Goal: Task Accomplishment & Management: Manage account settings

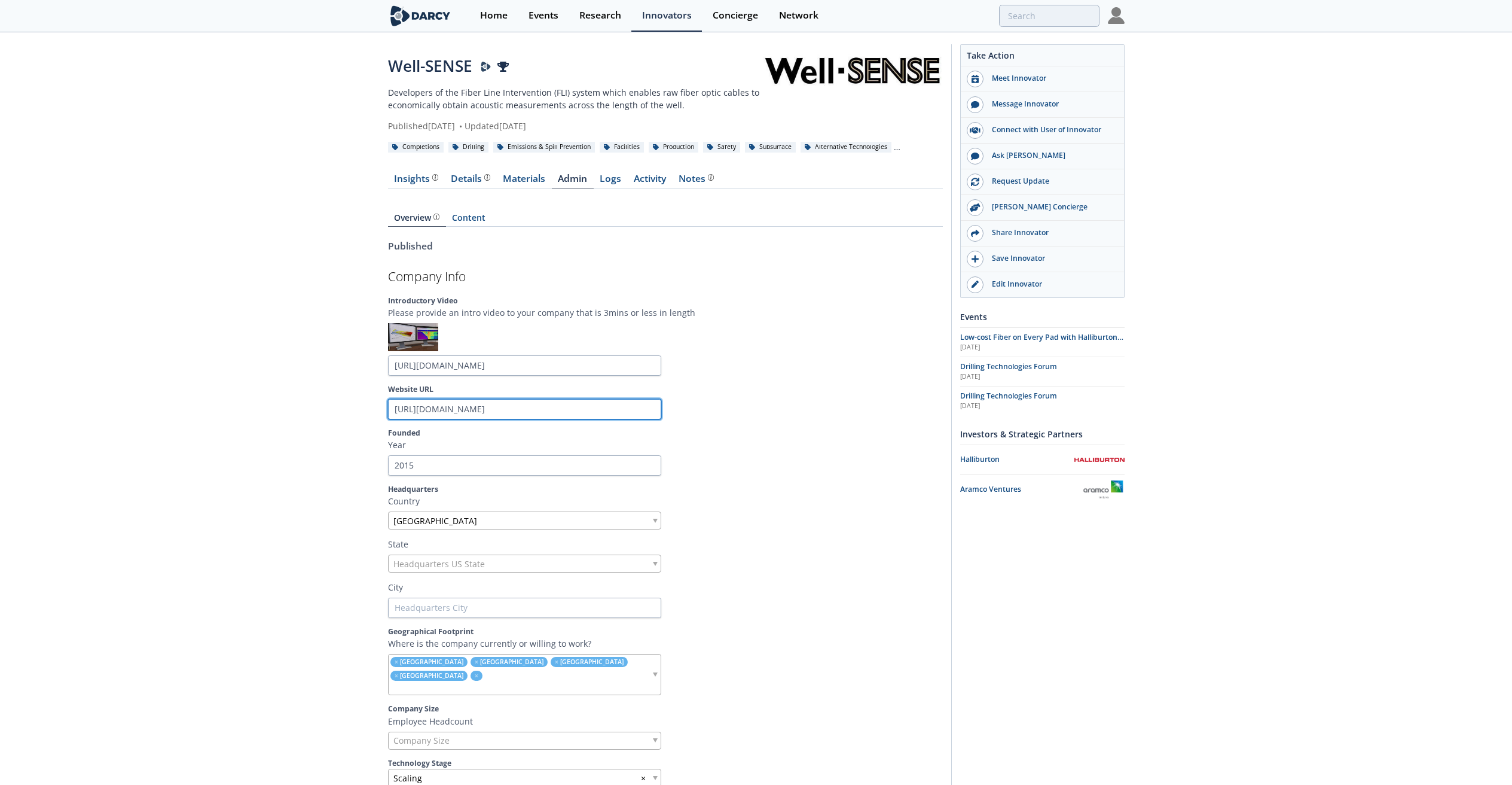
click at [486, 407] on input "https://www.well-sense.co.uk/" at bounding box center [525, 409] width 273 height 20
type input "https://www.well-sense1.co.uk/"
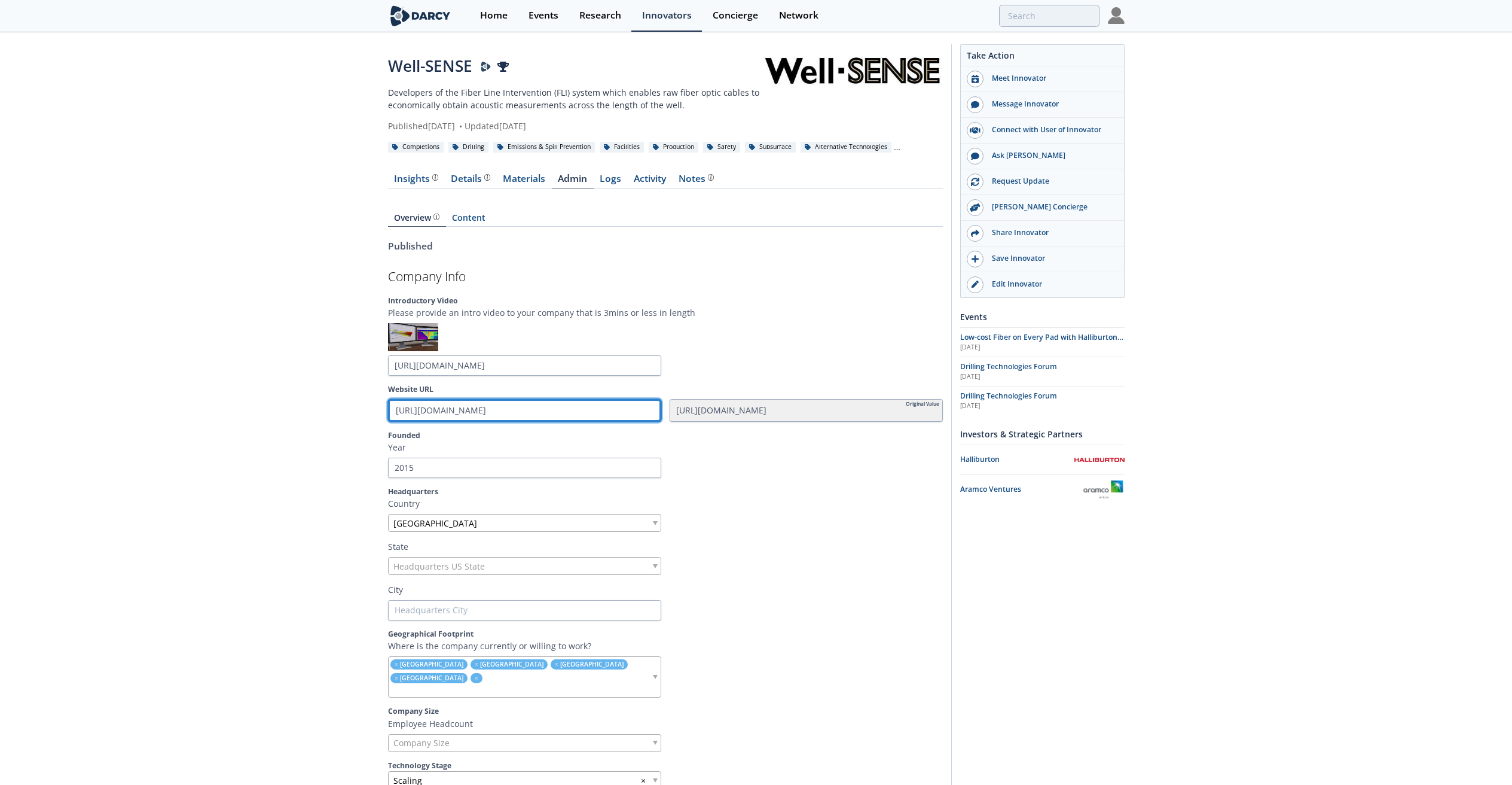
type input "https://www.well-sense1.co.uk/"
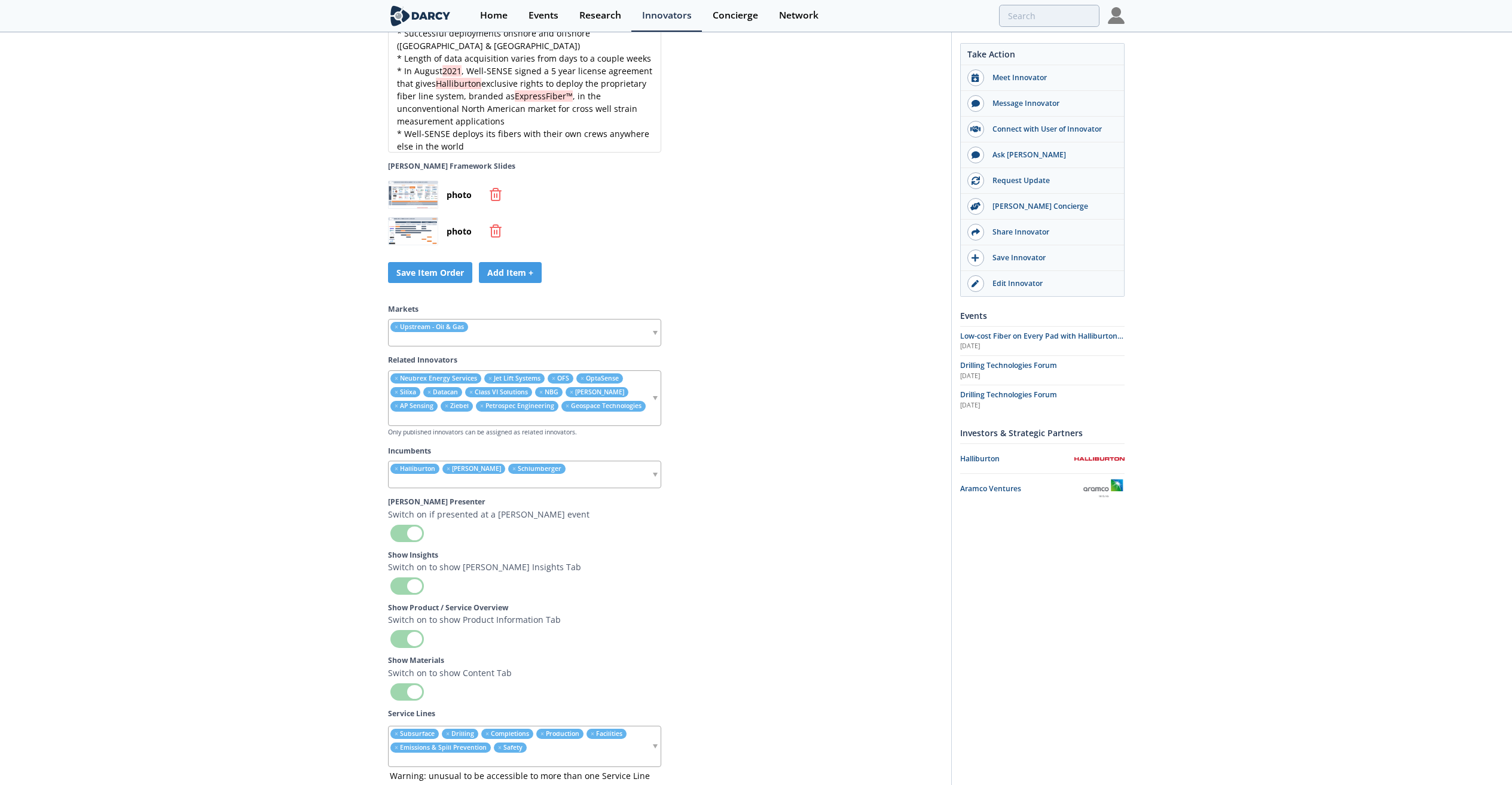
scroll to position [3626, 0]
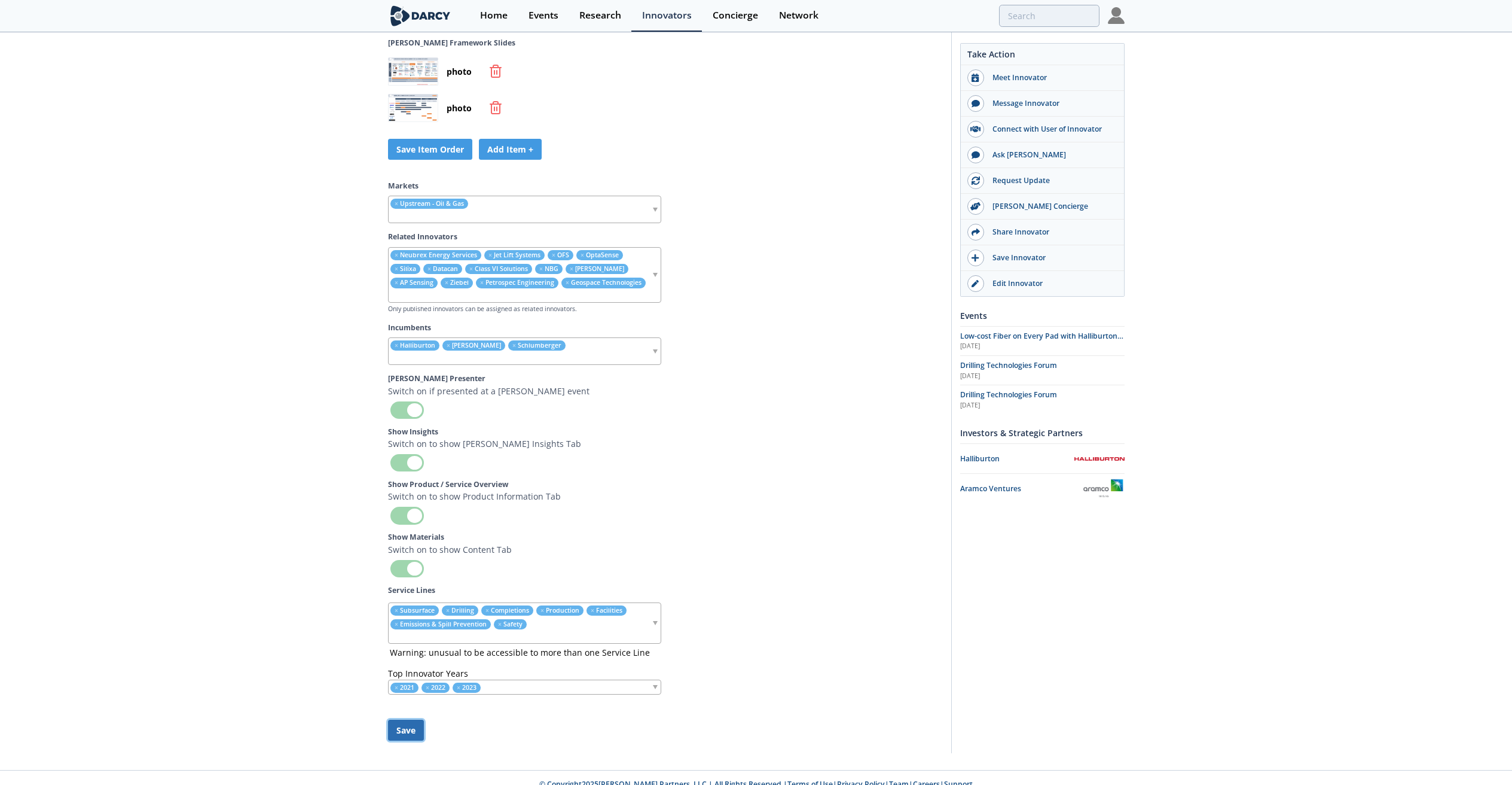
click at [401, 720] on button "Save" at bounding box center [406, 730] width 36 height 21
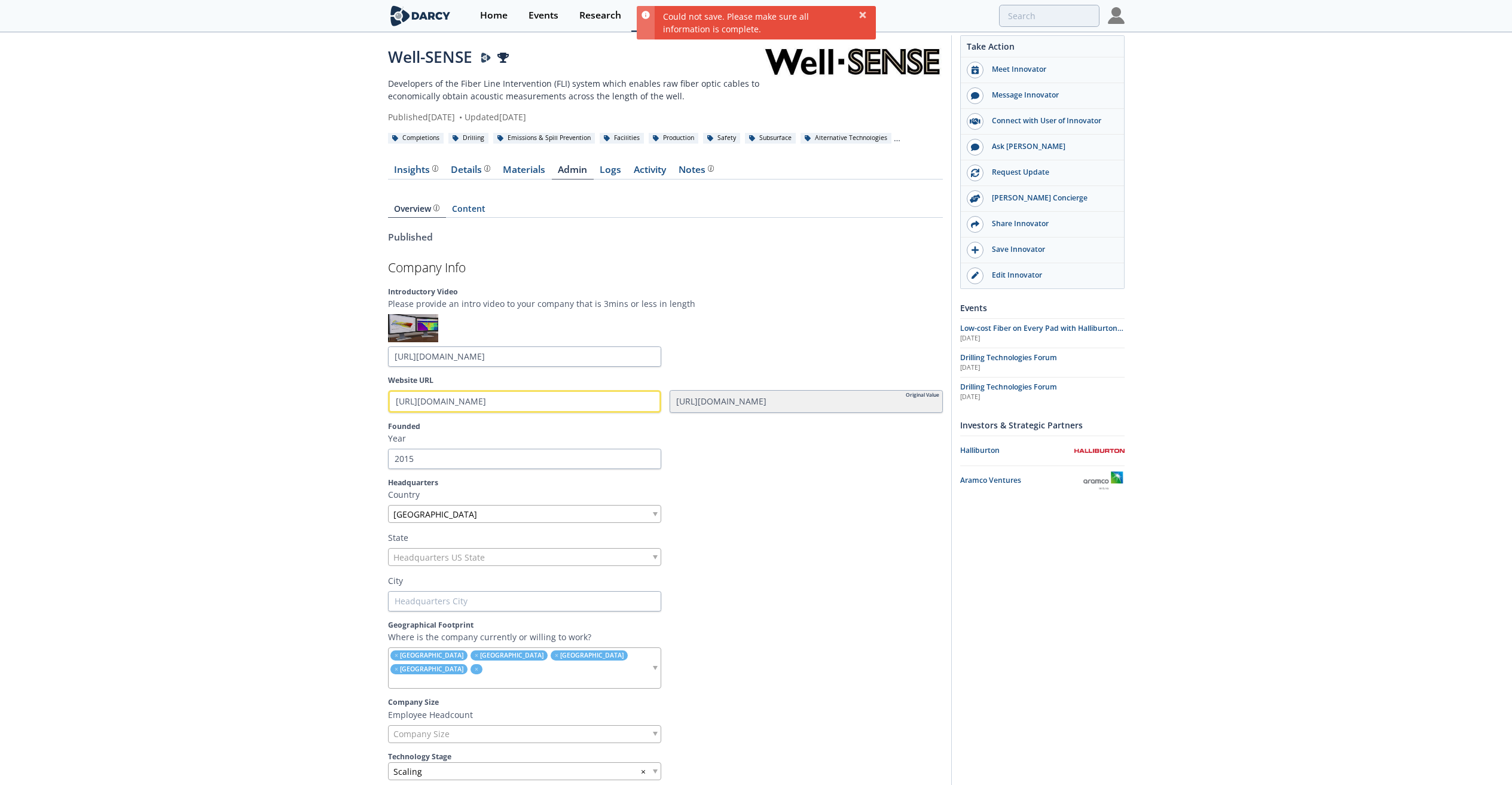
scroll to position [0, 0]
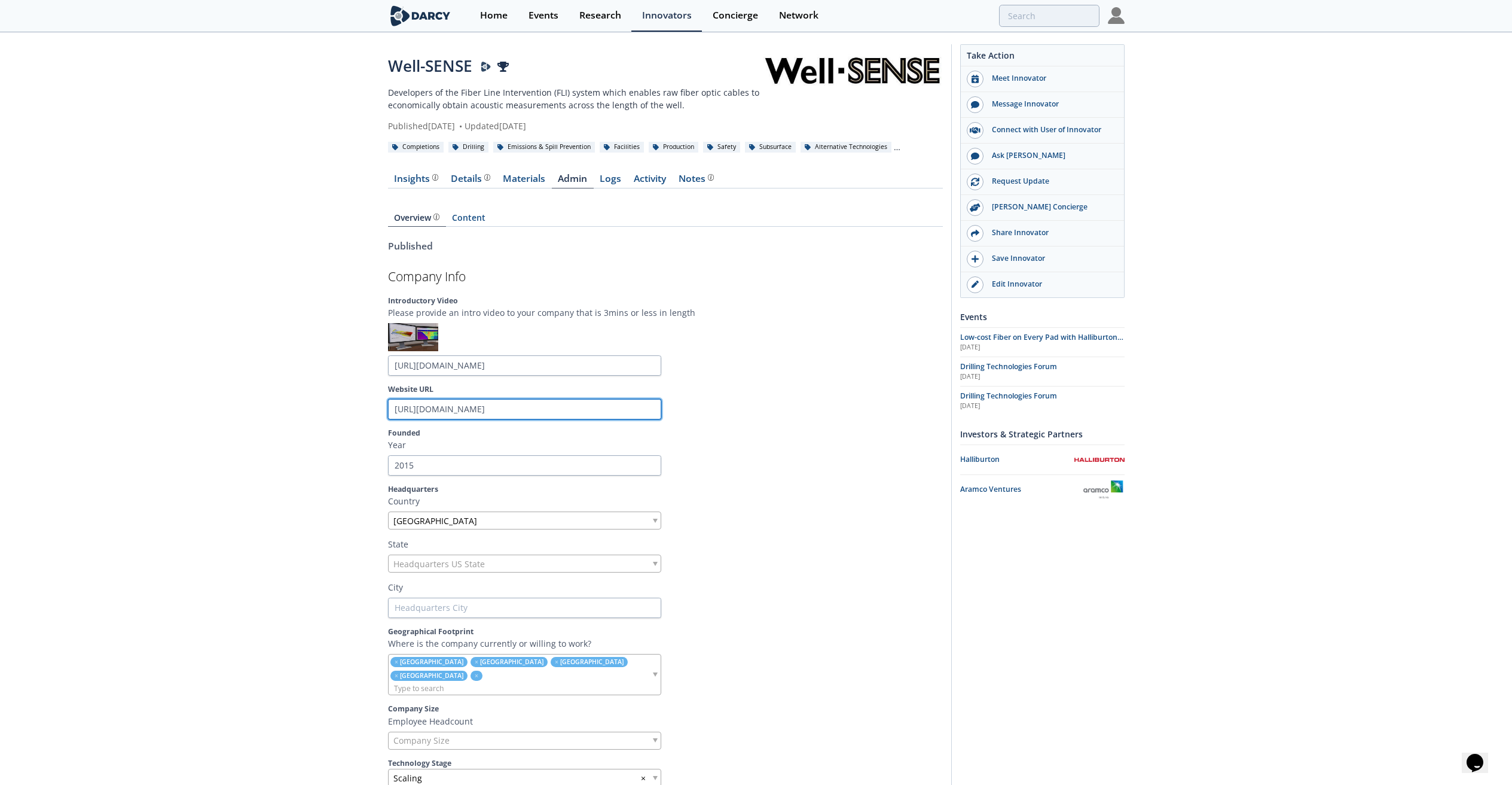
click at [450, 411] on input "https://www.well-sense.co.uk/" at bounding box center [525, 409] width 273 height 20
type input "https://www.weell-sense.co.uk/"
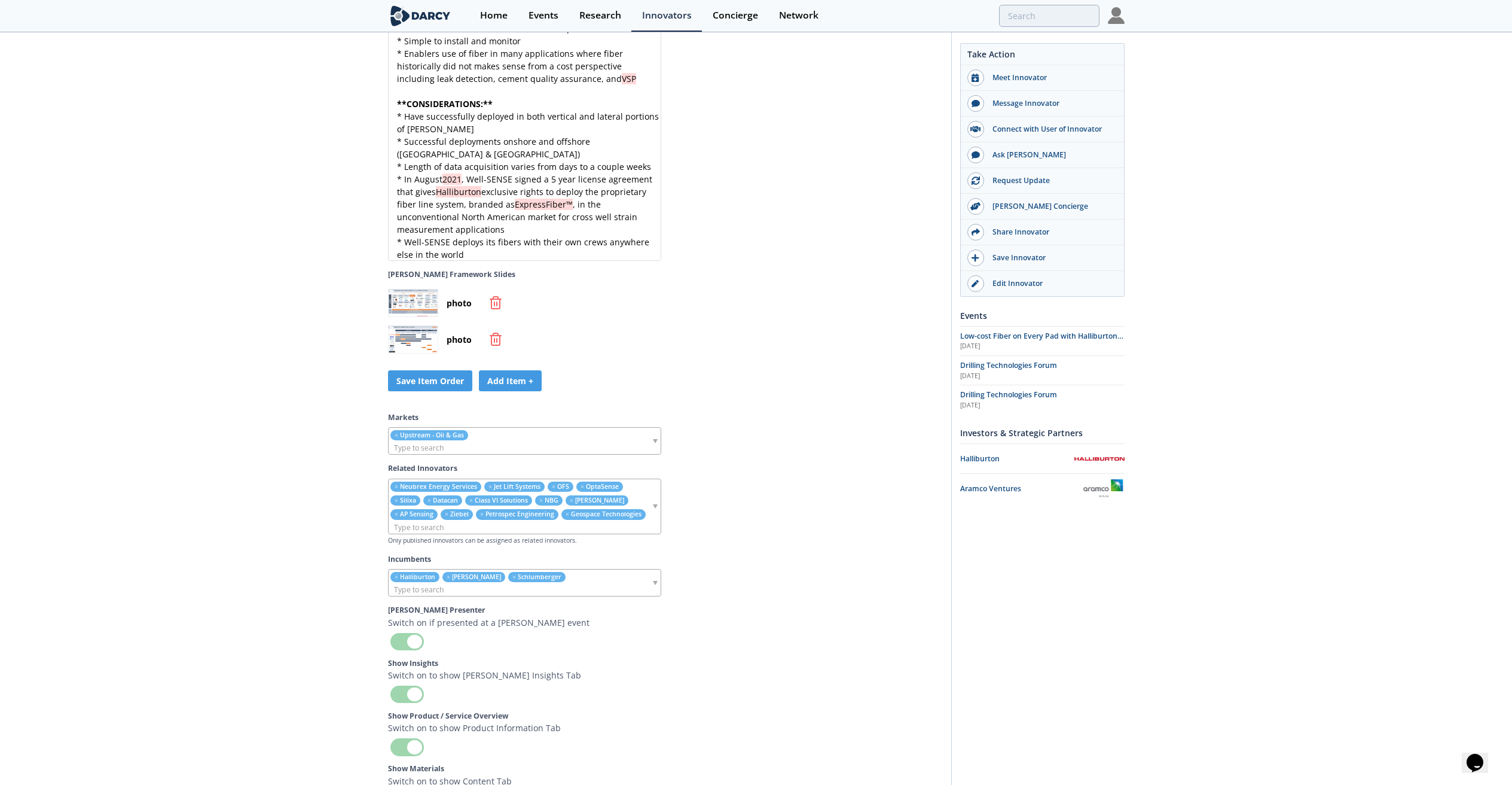
scroll to position [3626, 0]
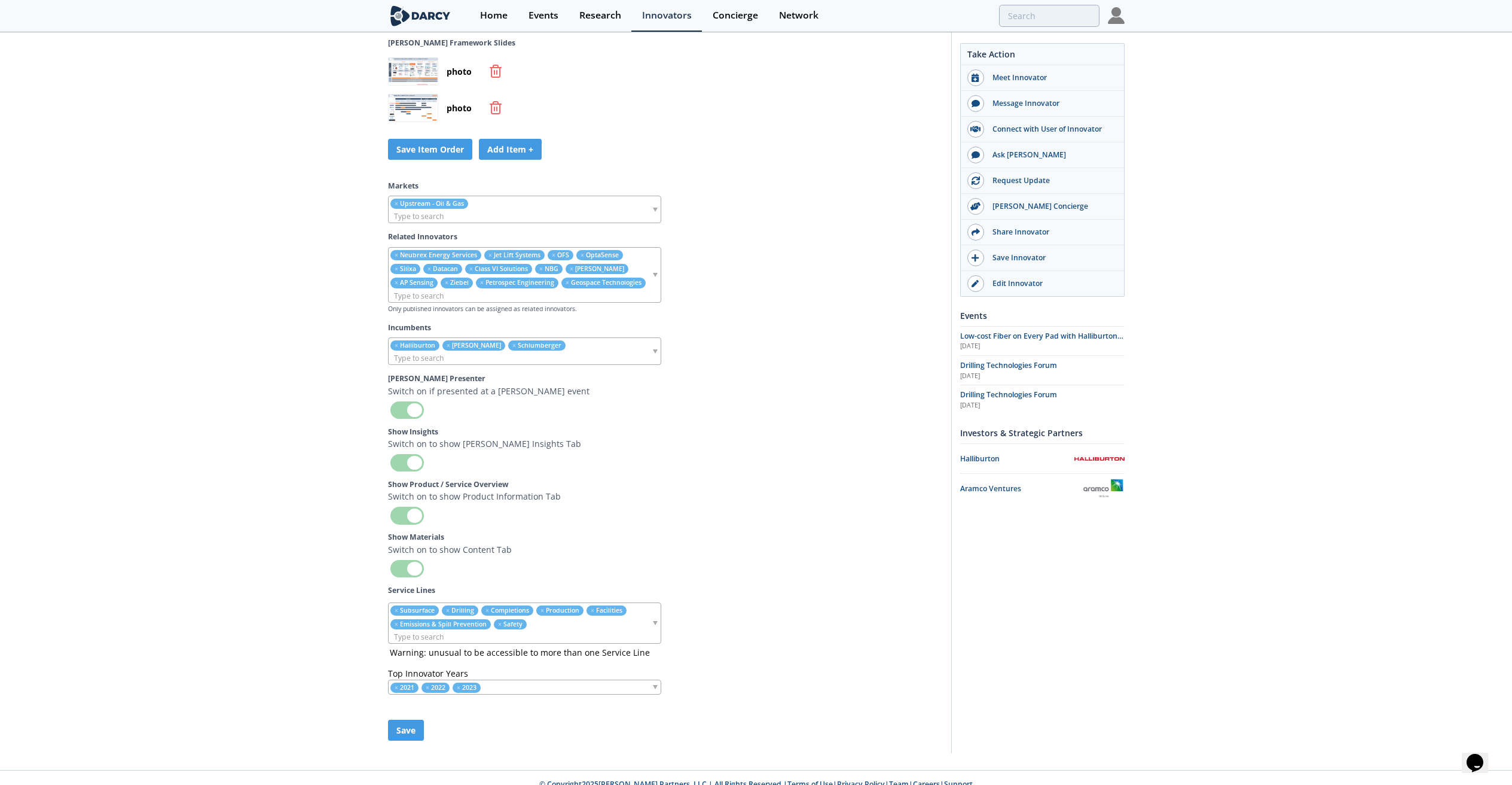
type input "https://www.weell-sense.co.uk/"
click at [414, 720] on button "Save" at bounding box center [406, 730] width 36 height 21
click at [403, 720] on button "Save" at bounding box center [406, 730] width 36 height 21
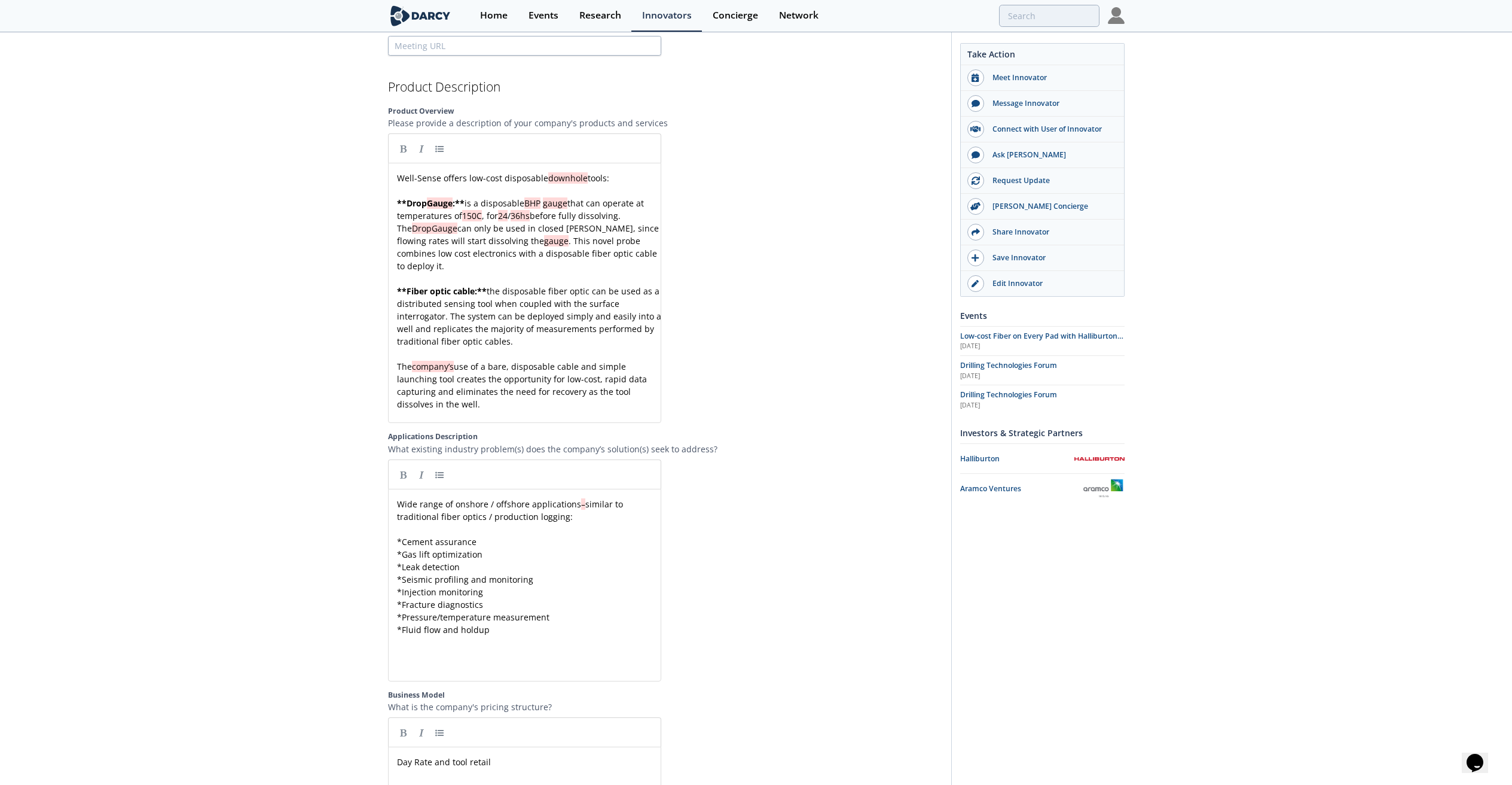
scroll to position [0, 0]
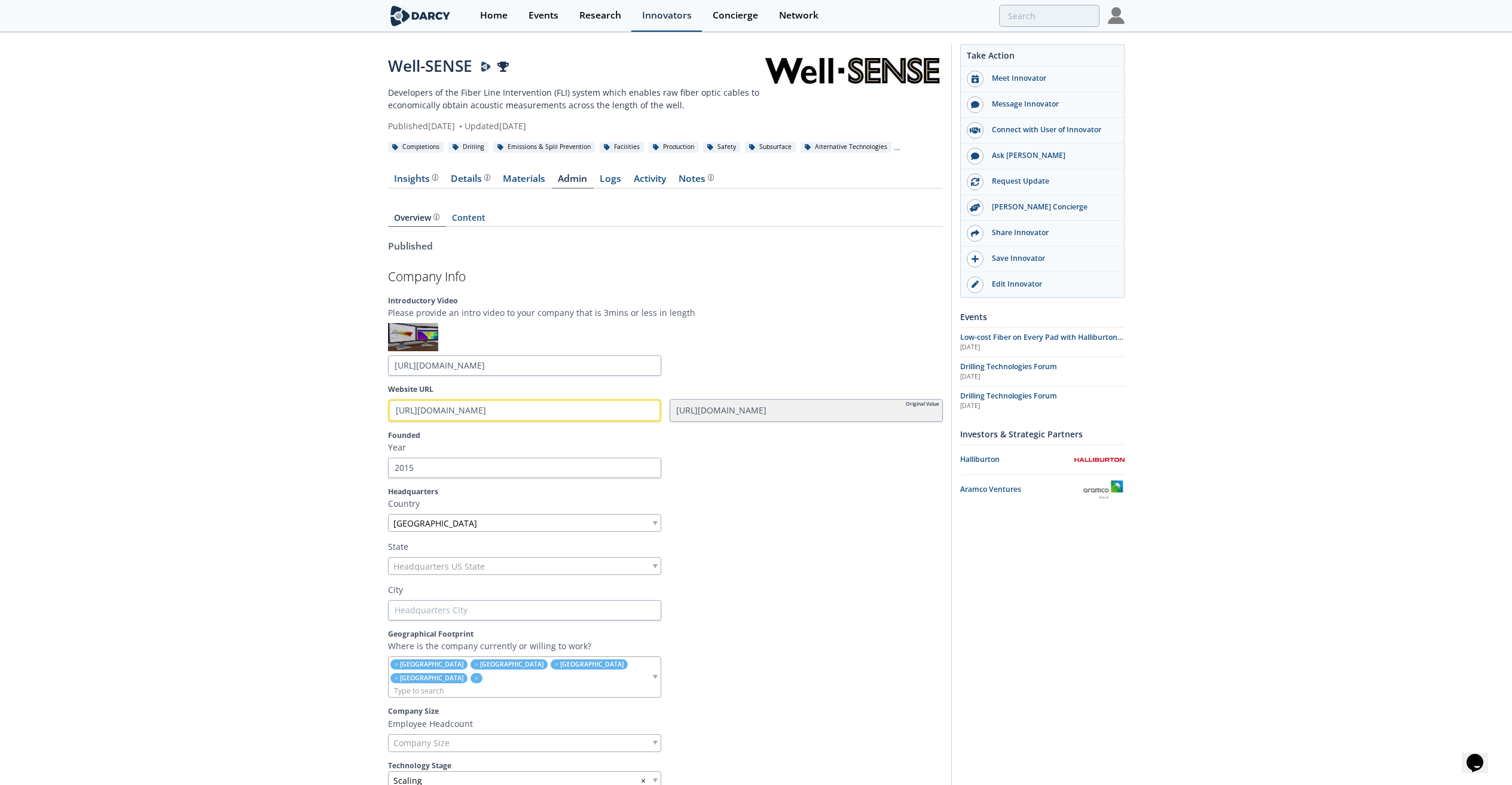
click at [665, 14] on div "Innovators" at bounding box center [667, 15] width 50 height 10
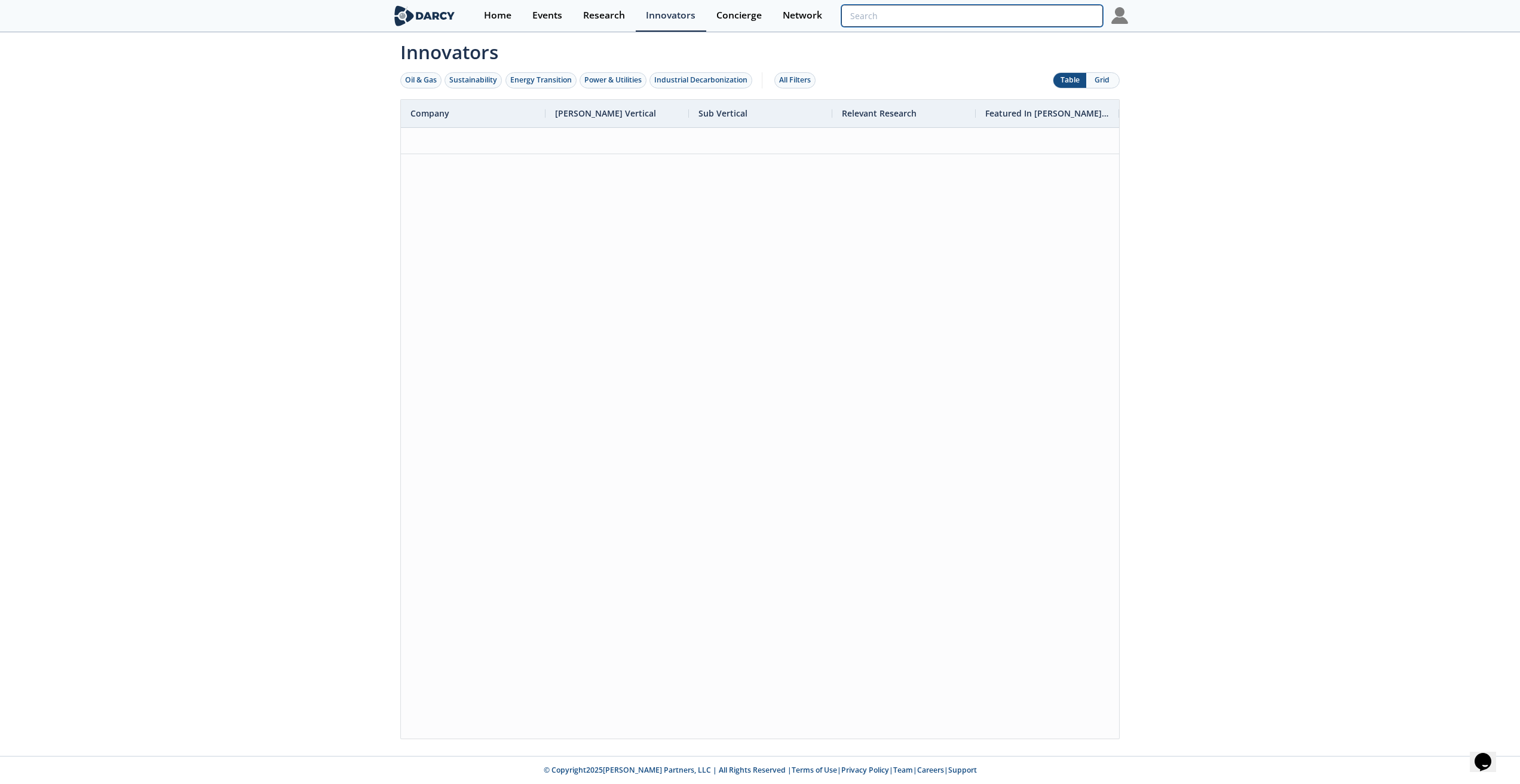
click at [1071, 16] on input "search" at bounding box center [972, 15] width 262 height 22
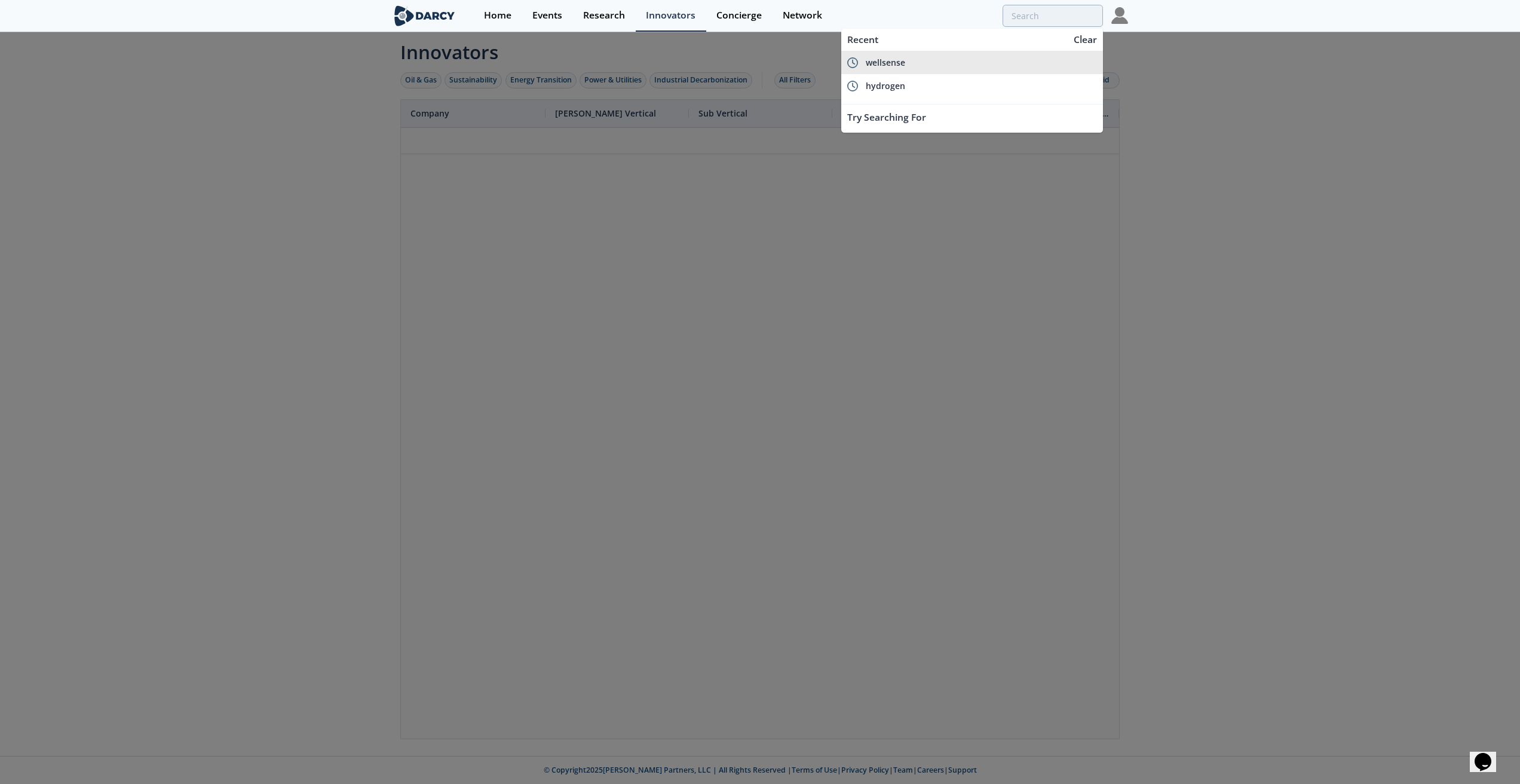
click at [916, 73] on li "wellsense" at bounding box center [972, 62] width 262 height 23
type input "wellsense"
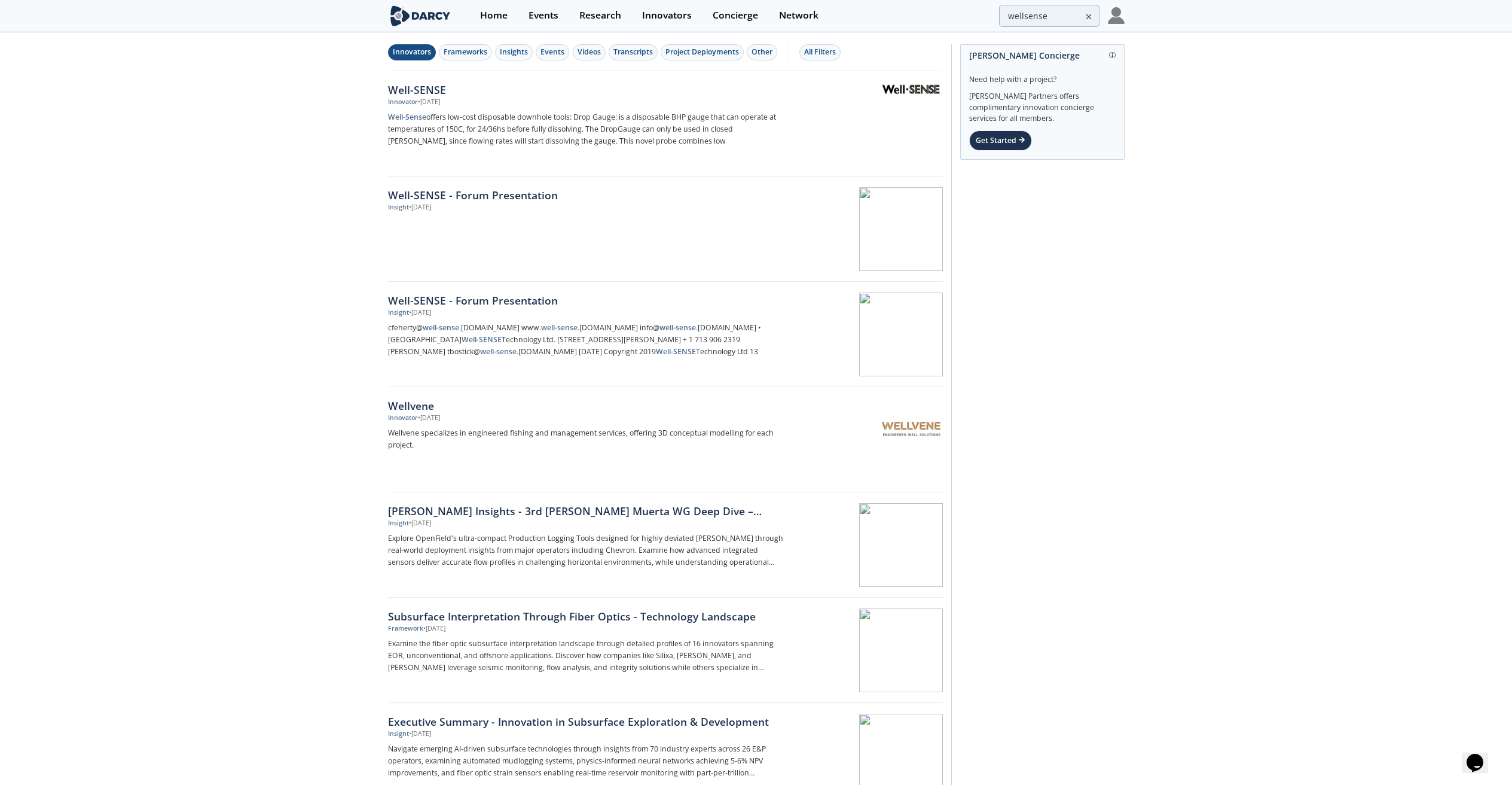
click at [419, 54] on div "Innovators" at bounding box center [411, 52] width 38 height 11
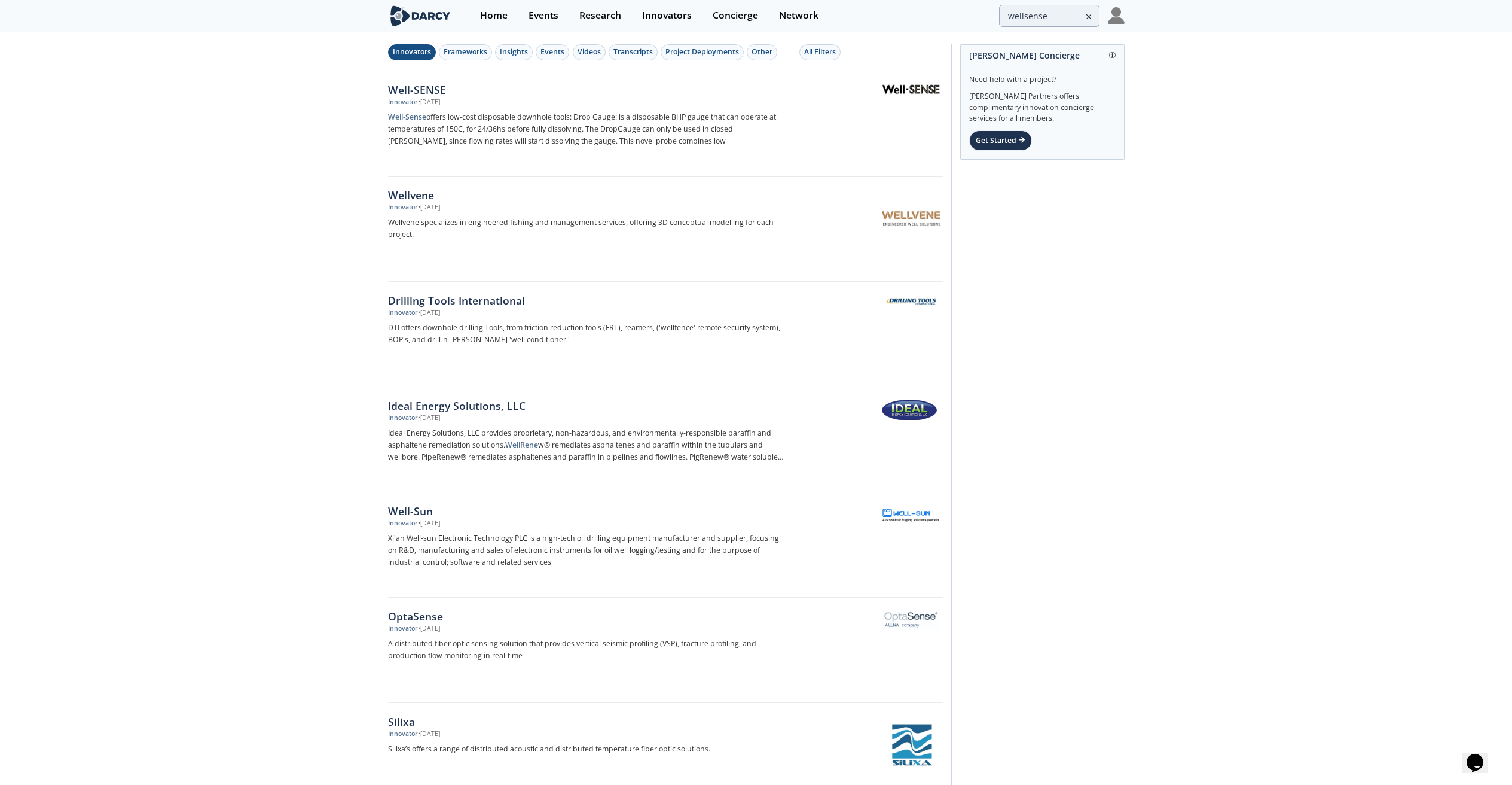
click at [413, 201] on div "Wellvene" at bounding box center [586, 195] width 396 height 16
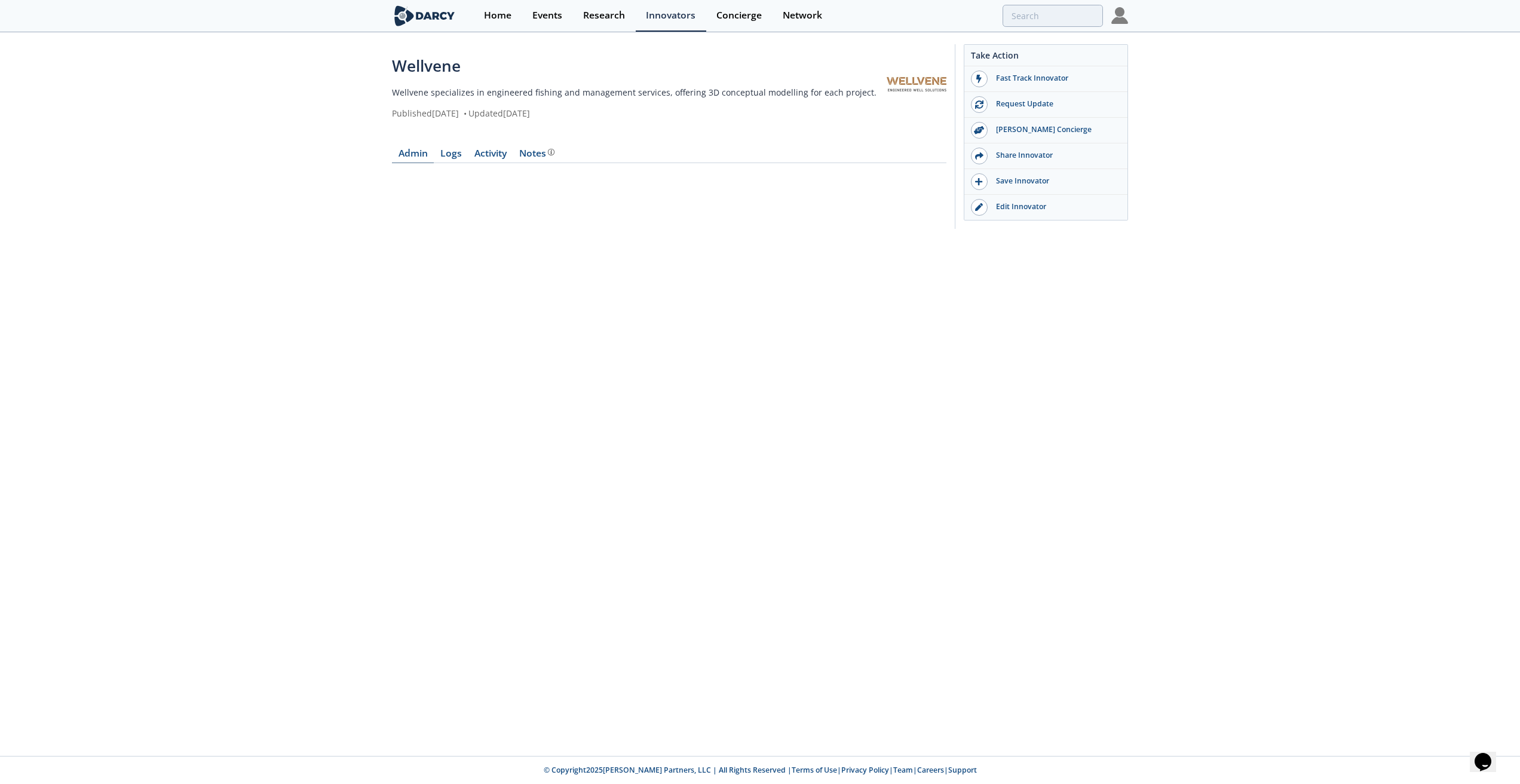
click at [398, 152] on link "Admin" at bounding box center [413, 155] width 42 height 14
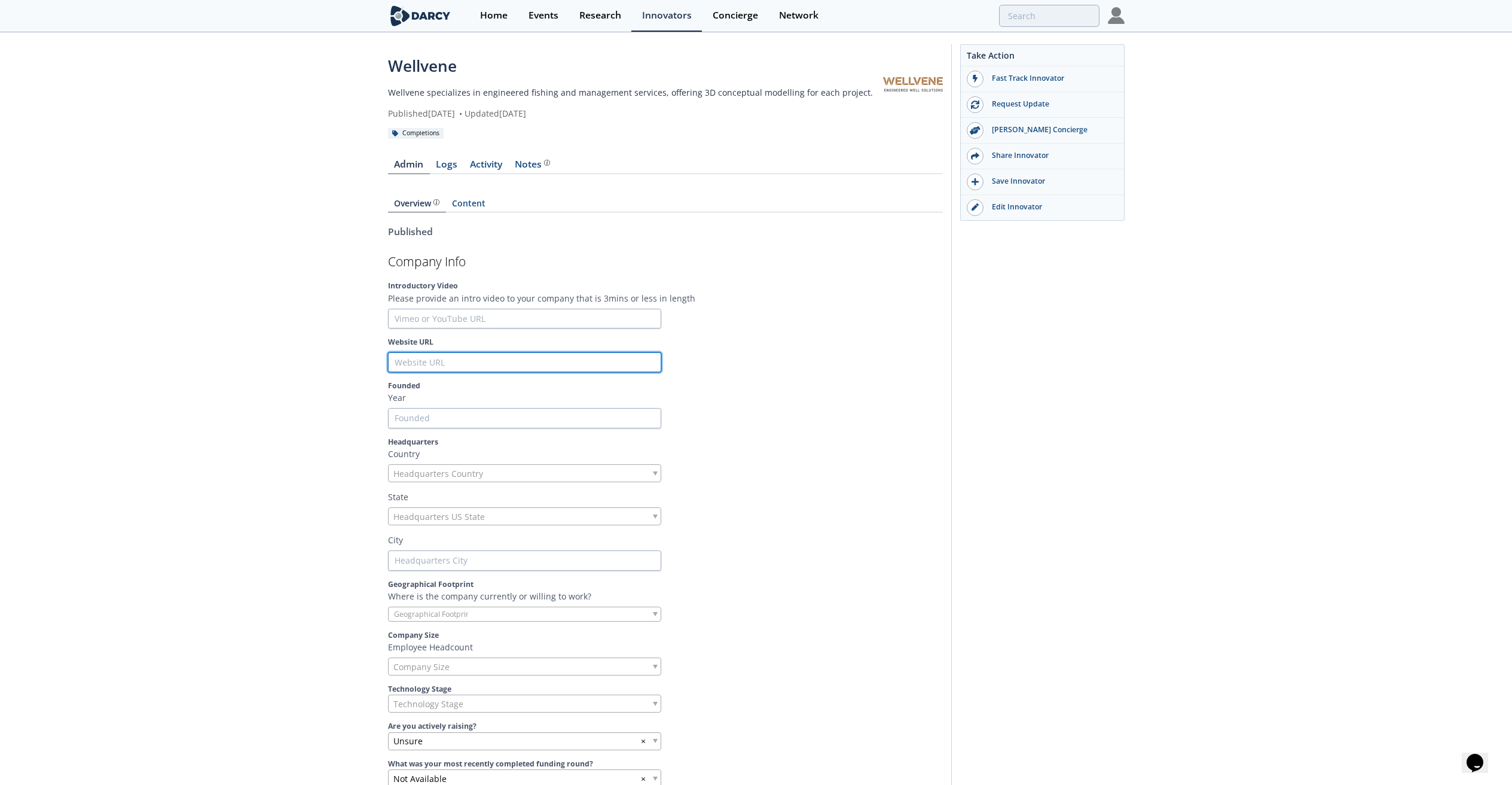
click at [438, 364] on input "Website URL" at bounding box center [525, 362] width 273 height 20
type input "t"
type input "ta"
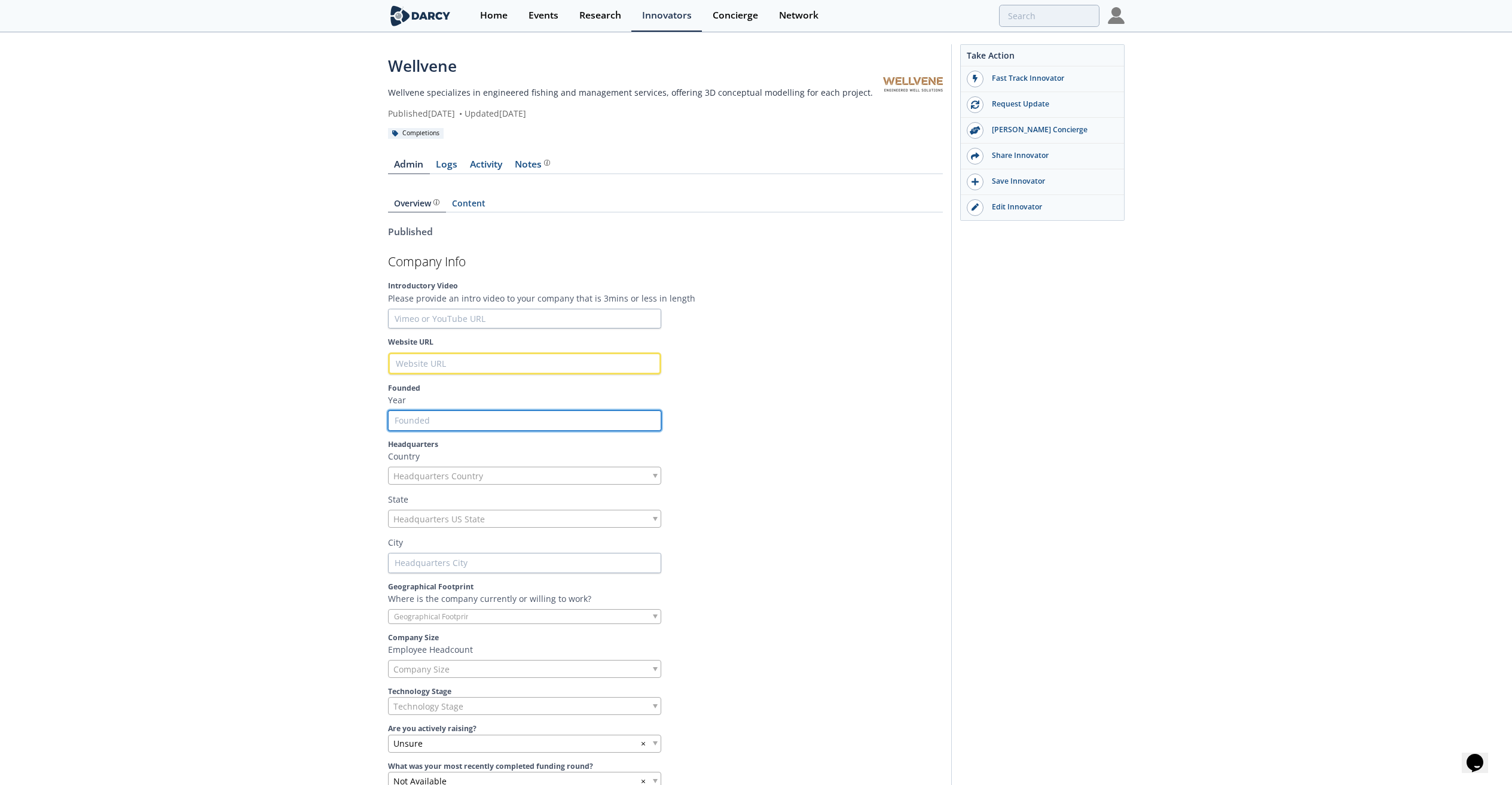
type input "2"
type input "20"
type input "202"
type input "2020"
type input "2018"
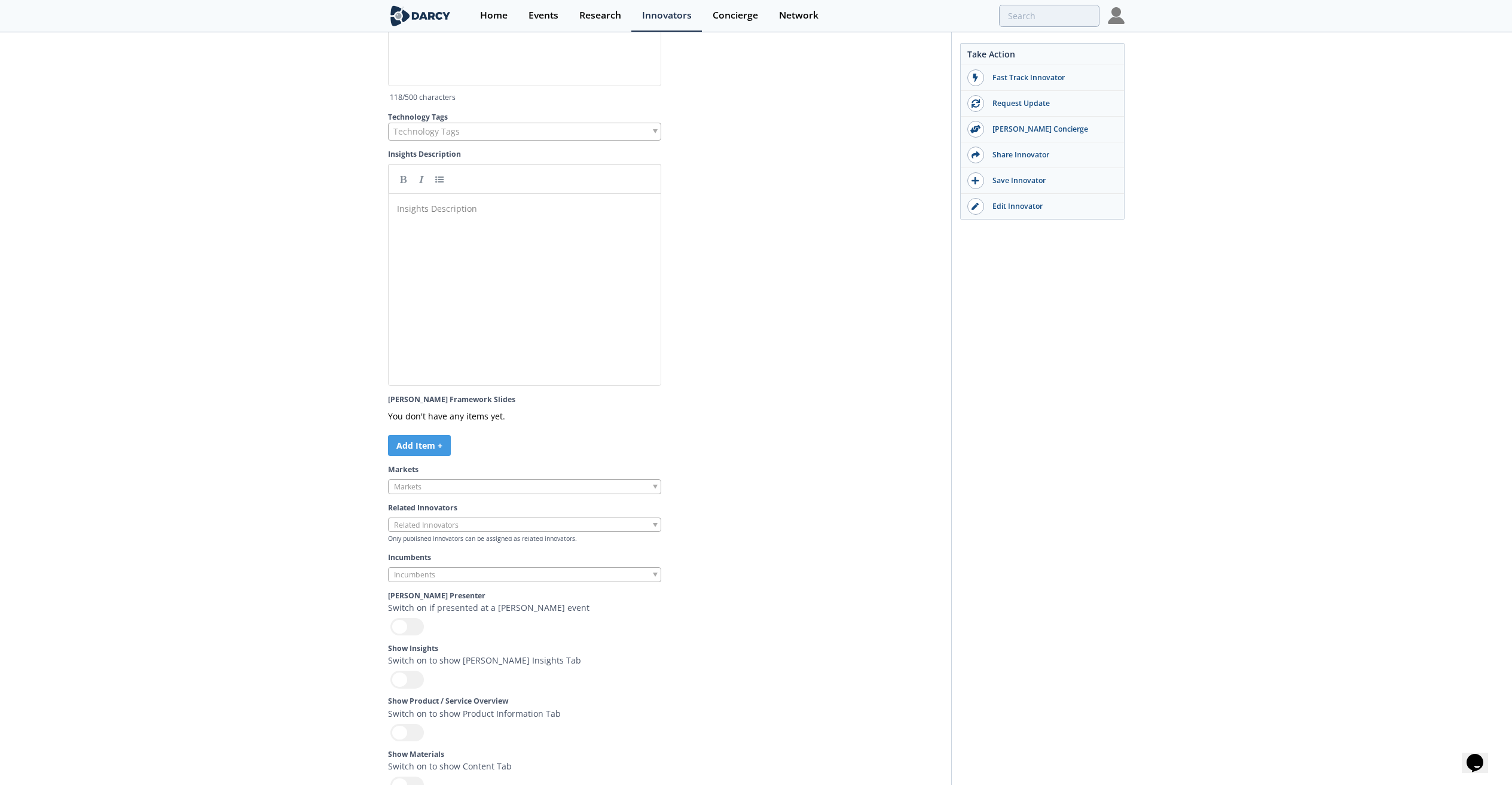
scroll to position [3072, 0]
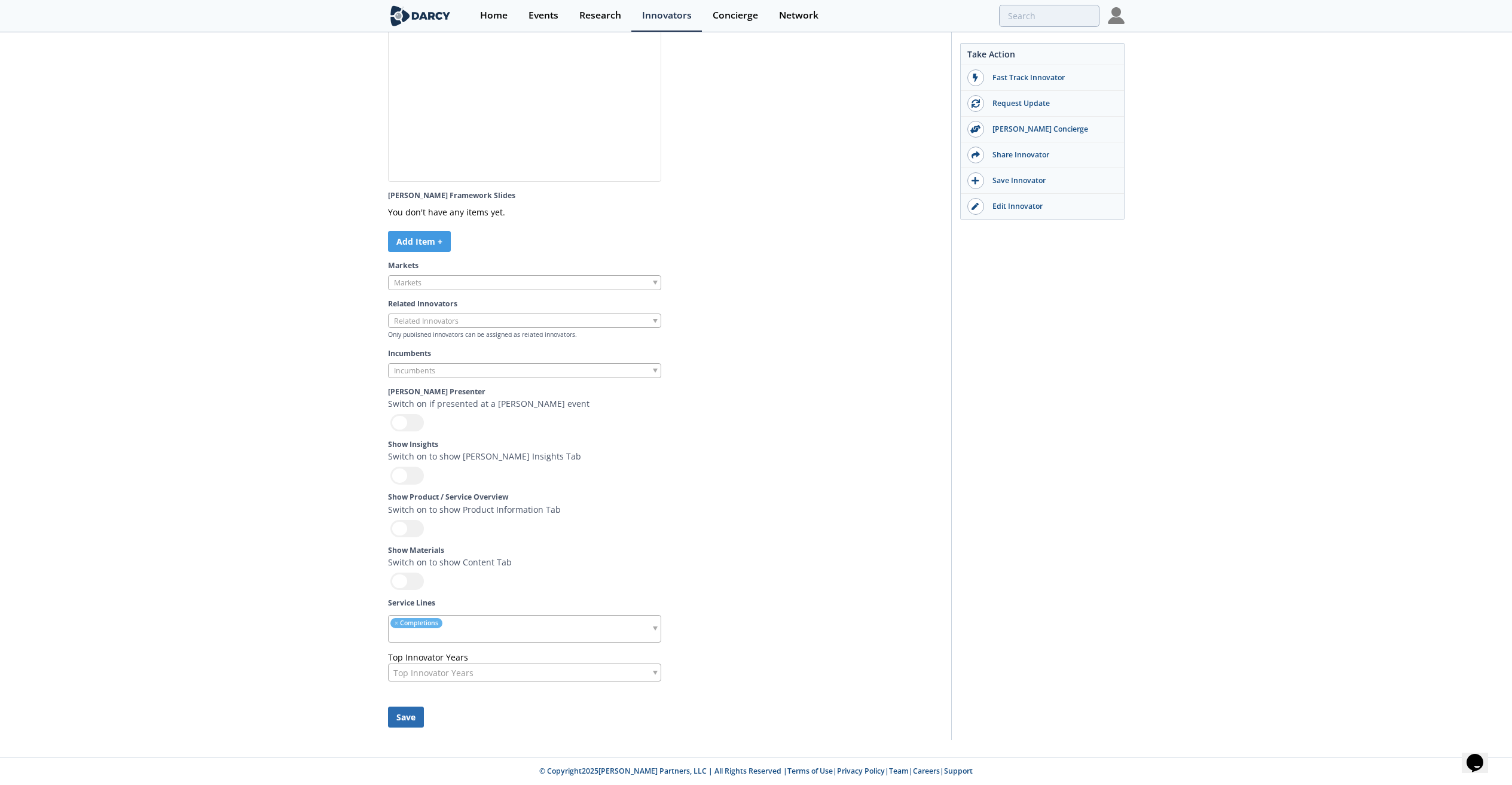
type input "2018"
click at [411, 710] on button "Save" at bounding box center [406, 717] width 36 height 21
